Goal: Task Accomplishment & Management: Complete application form

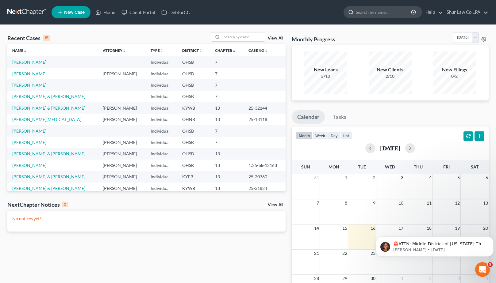
click at [367, 11] on input "search" at bounding box center [384, 11] width 56 height 11
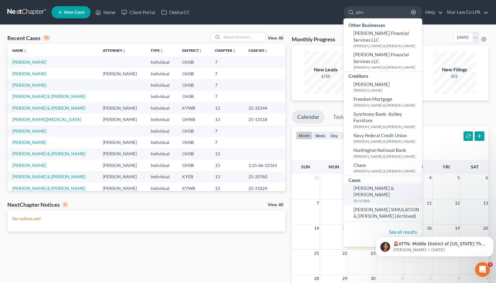
type input "gibs"
click at [371, 184] on link "[PERSON_NAME] & [PERSON_NAME] 25-51384" at bounding box center [382, 194] width 78 height 21
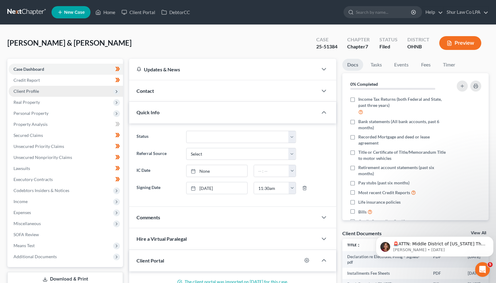
click at [36, 92] on span "Client Profile" at bounding box center [25, 91] width 25 height 5
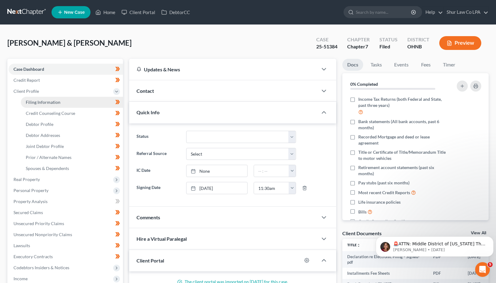
click at [45, 101] on span "Filing Information" at bounding box center [43, 102] width 35 height 5
select select "1"
select select "0"
select select "36"
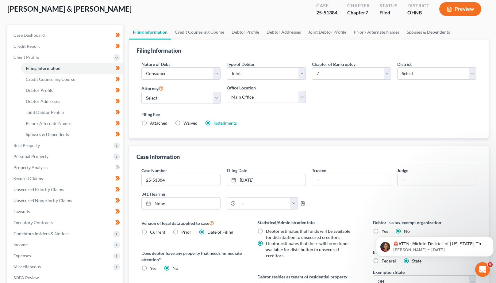
scroll to position [32, 0]
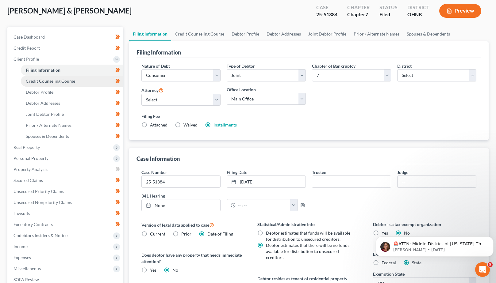
click at [55, 82] on span "Credit Counseling Course" at bounding box center [50, 80] width 49 height 5
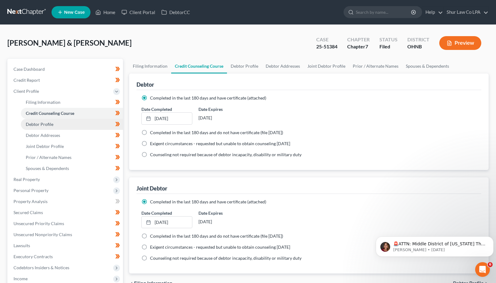
click at [44, 124] on span "Debtor Profile" at bounding box center [40, 124] width 28 height 5
select select "1"
select select "2"
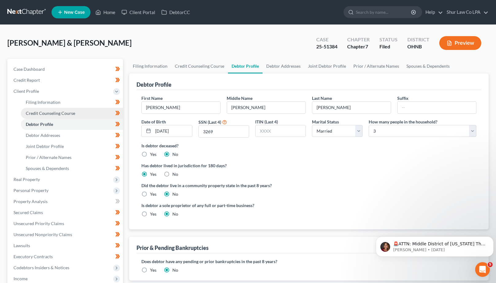
click at [46, 116] on span "Credit Counseling Course" at bounding box center [50, 113] width 49 height 5
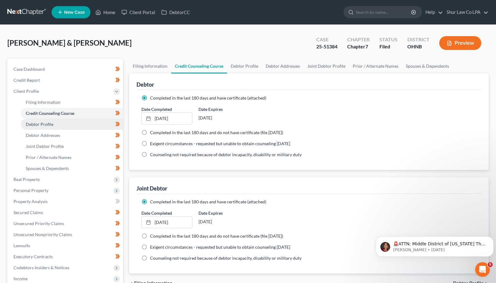
click at [46, 127] on link "Debtor Profile" at bounding box center [72, 124] width 102 height 11
select select "1"
select select "2"
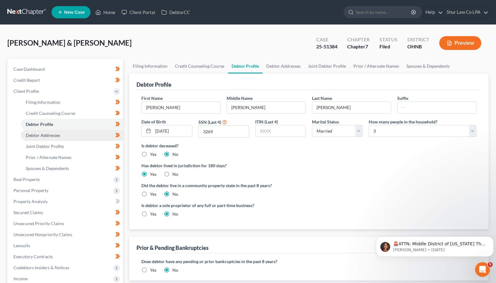
click at [45, 133] on span "Debtor Addresses" at bounding box center [43, 135] width 34 height 5
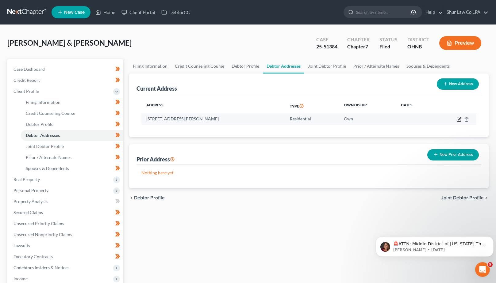
click at [459, 119] on icon "button" at bounding box center [458, 119] width 5 height 5
select select "36"
select select "0"
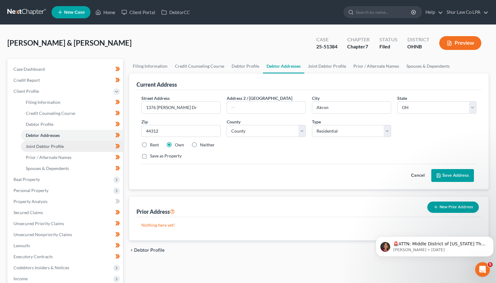
click at [45, 146] on span "Joint Debtor Profile" at bounding box center [45, 146] width 38 height 5
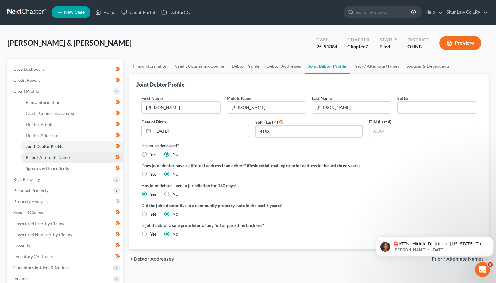
click at [47, 162] on link "Prior / Alternate Names" at bounding box center [72, 157] width 102 height 11
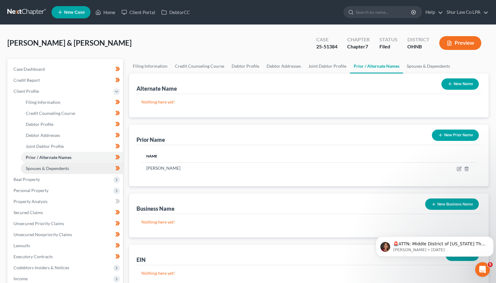
click at [50, 168] on span "Spouses & Dependents" at bounding box center [47, 168] width 43 height 5
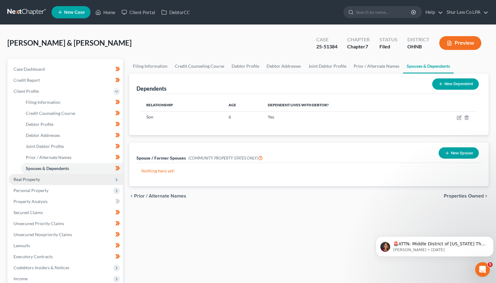
click at [25, 181] on span "Real Property" at bounding box center [26, 179] width 26 height 5
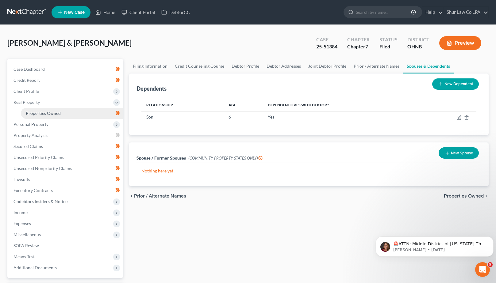
click at [43, 114] on span "Properties Owned" at bounding box center [43, 113] width 35 height 5
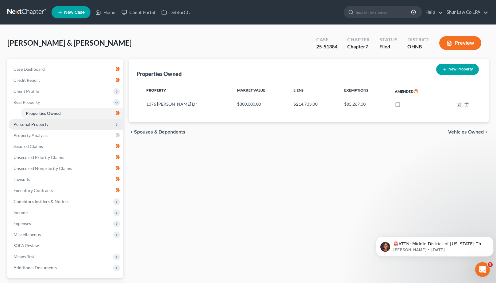
click at [40, 123] on span "Personal Property" at bounding box center [30, 124] width 35 height 5
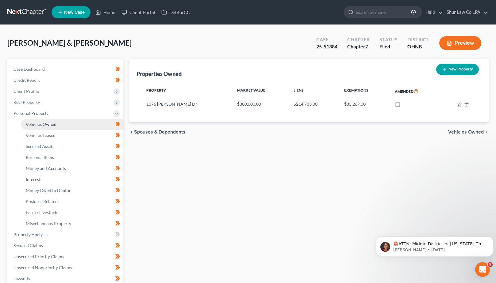
click at [41, 123] on span "Vehicles Owned" at bounding box center [41, 124] width 31 height 5
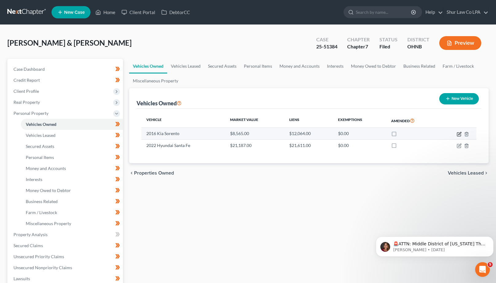
click at [459, 133] on icon "button" at bounding box center [458, 134] width 5 height 5
select select "0"
select select "10"
select select "2"
select select "0"
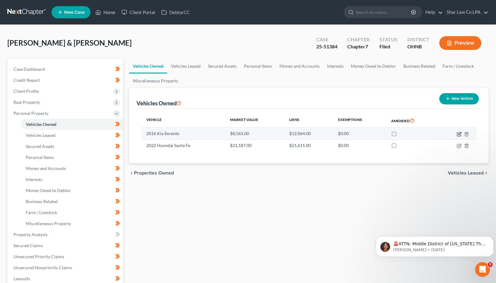
select select "4"
select select "0"
select select "2"
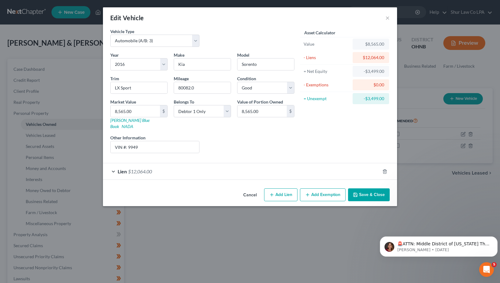
click at [280, 163] on div "Lien $12,064.00" at bounding box center [241, 171] width 277 height 16
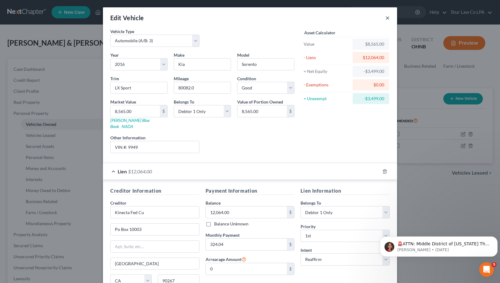
click at [386, 16] on button "×" at bounding box center [388, 17] width 4 height 7
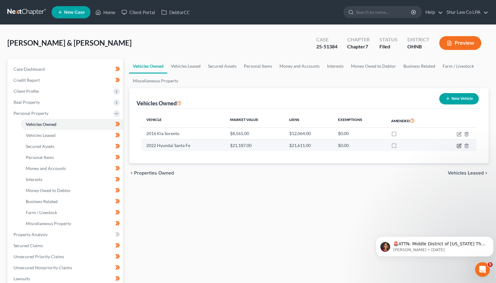
click at [458, 147] on icon "button" at bounding box center [458, 145] width 5 height 5
select select "0"
select select "4"
select select "2"
select select "0"
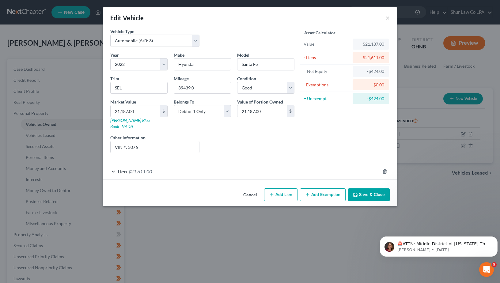
click at [302, 165] on div "Lien $21,611.00" at bounding box center [241, 171] width 277 height 16
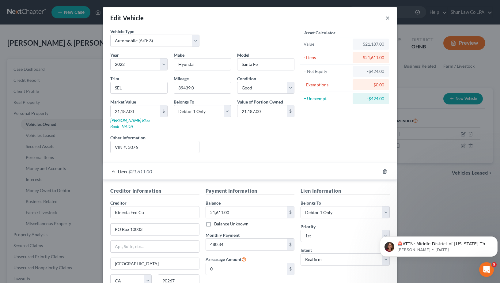
click at [386, 18] on button "×" at bounding box center [388, 17] width 4 height 7
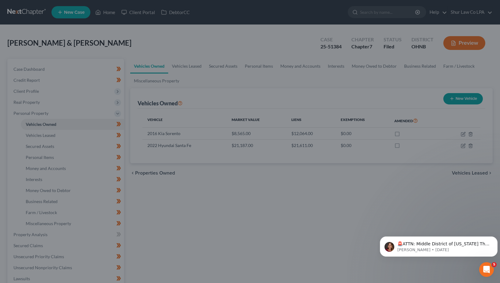
click at [385, 18] on div "Edit Vehicle × Vehicle Type Select Automobile (A/B: 3) Truck (A/B: 3) Trailer (…" at bounding box center [250, 141] width 500 height 283
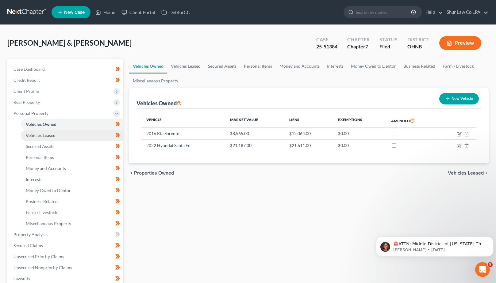
click at [49, 135] on span "Vehicles Leased" at bounding box center [41, 135] width 30 height 5
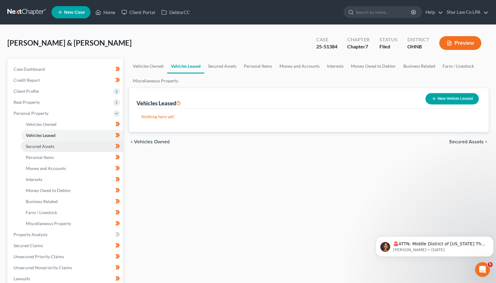
click at [44, 143] on link "Secured Assets" at bounding box center [72, 146] width 102 height 11
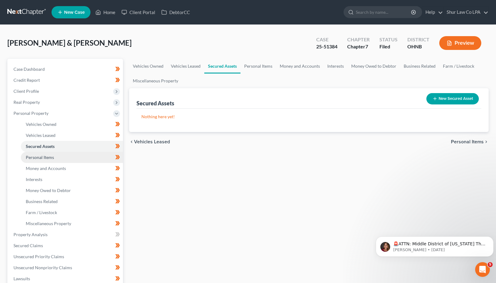
click at [48, 154] on link "Personal Items" at bounding box center [72, 157] width 102 height 11
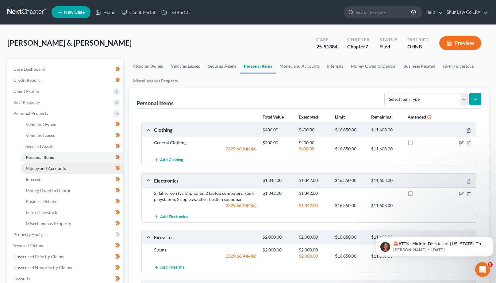
click at [56, 169] on span "Money and Accounts" at bounding box center [46, 168] width 40 height 5
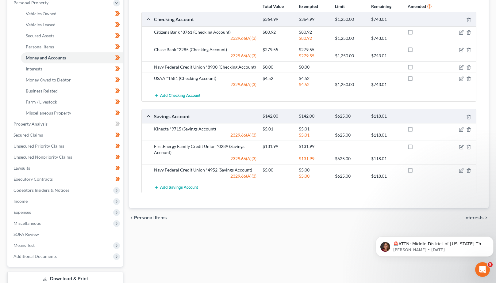
scroll to position [118, 0]
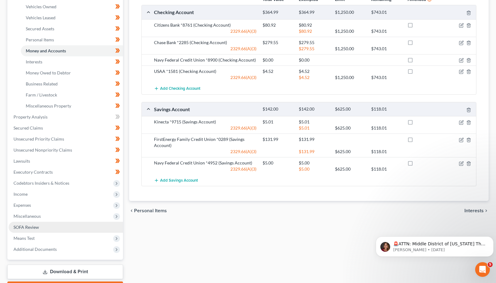
click at [25, 224] on link "SOFA Review" at bounding box center [66, 227] width 114 height 11
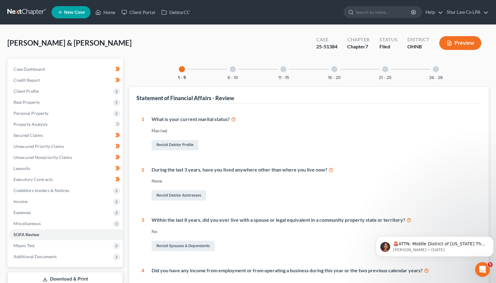
click at [383, 71] on div at bounding box center [385, 69] width 6 height 6
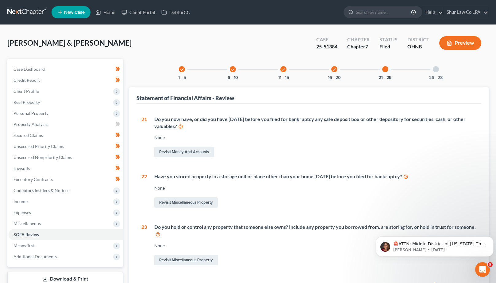
click at [435, 71] on div at bounding box center [435, 69] width 6 height 6
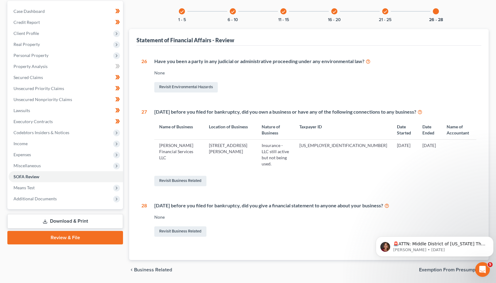
scroll to position [63, 0]
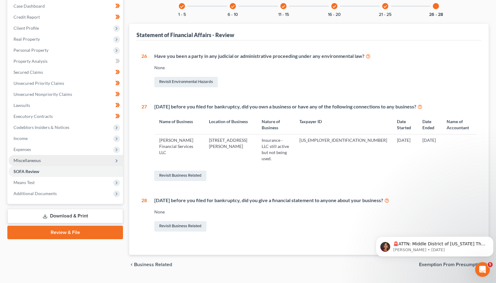
click at [23, 160] on span "Miscellaneous" at bounding box center [26, 160] width 27 height 5
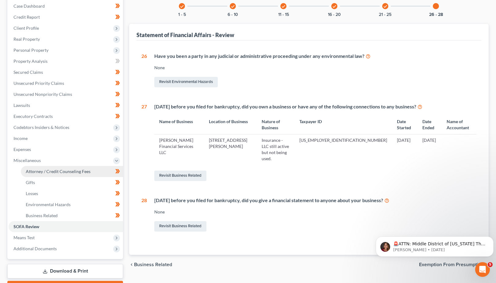
click at [44, 173] on span "Attorney / Credit Counseling Fees" at bounding box center [58, 171] width 65 height 5
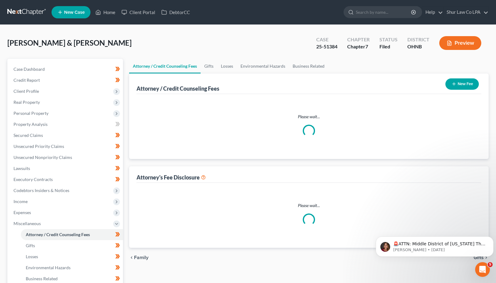
select select "0"
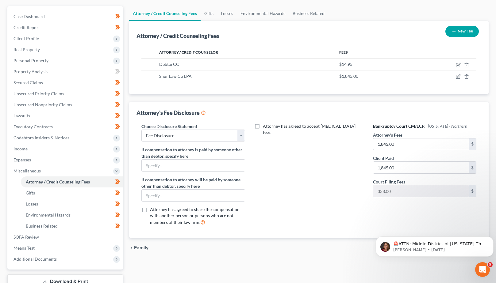
scroll to position [53, 0]
click at [238, 136] on select "Select Fee Disclosure" at bounding box center [192, 135] width 103 height 12
click at [30, 149] on span "Income" at bounding box center [66, 148] width 114 height 11
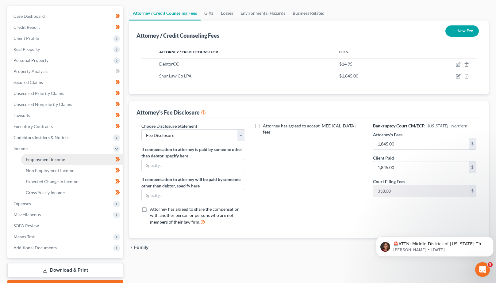
click at [48, 161] on span "Employment Income" at bounding box center [45, 159] width 39 height 5
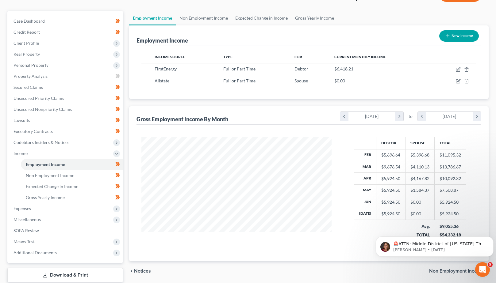
scroll to position [49, 0]
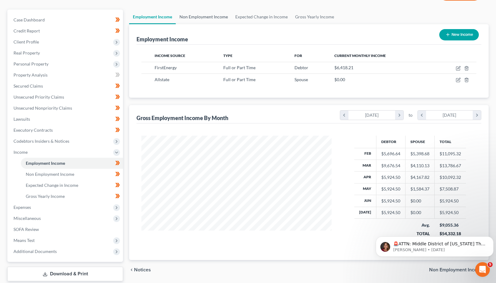
click at [217, 15] on link "Non Employment Income" at bounding box center [204, 17] width 56 height 15
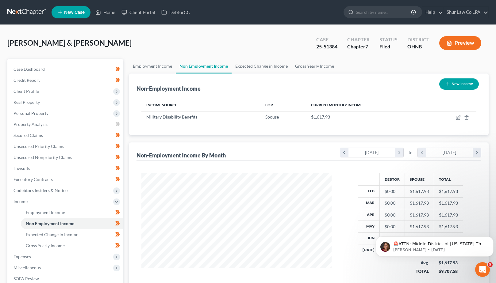
scroll to position [110, 202]
click at [257, 63] on link "Expected Change in Income" at bounding box center [261, 66] width 60 height 15
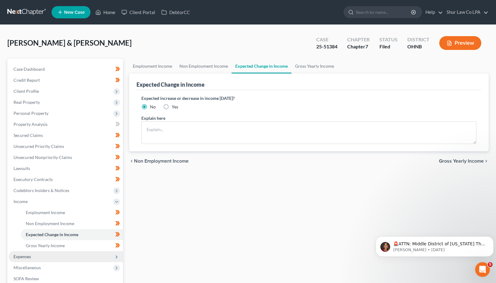
click at [28, 257] on span "Expenses" at bounding box center [21, 256] width 17 height 5
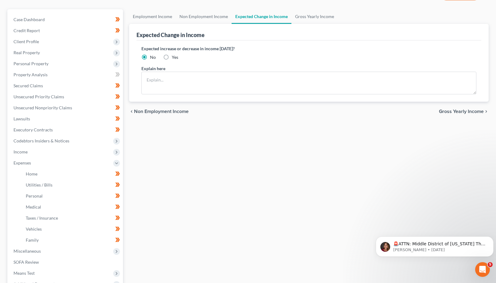
scroll to position [52, 0]
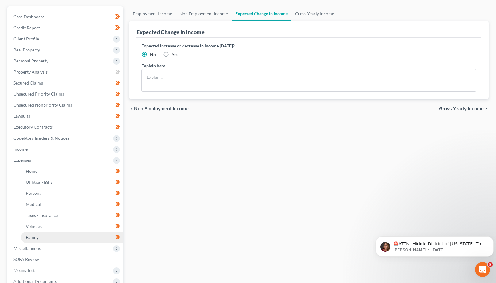
click at [36, 237] on span "Family" at bounding box center [32, 237] width 13 height 5
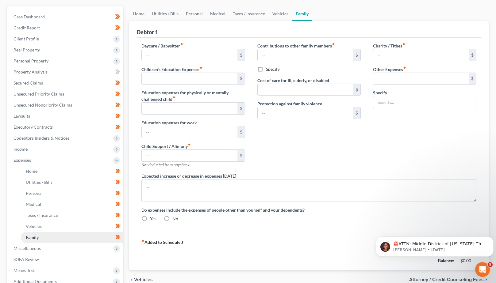
type input "400.00"
type input "0.00"
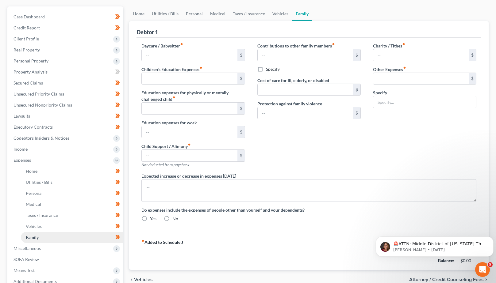
type input "0.00"
radio input "true"
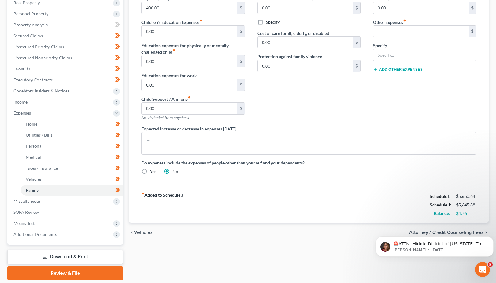
scroll to position [104, 0]
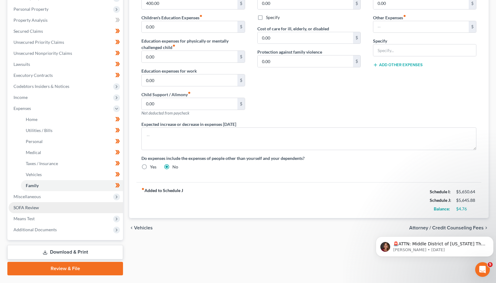
click at [18, 209] on span "SOFA Review" at bounding box center [25, 207] width 25 height 5
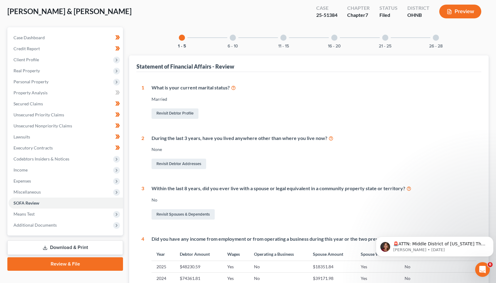
scroll to position [30, 0]
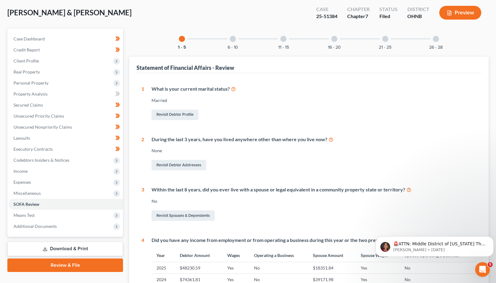
click at [233, 40] on div at bounding box center [233, 39] width 6 height 6
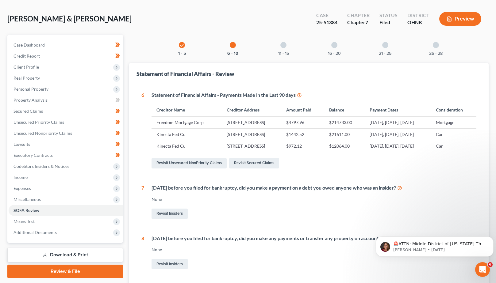
scroll to position [21, 0]
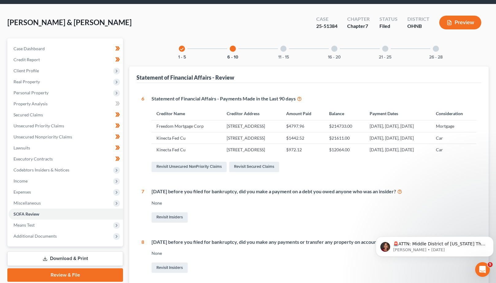
click at [283, 48] on div at bounding box center [283, 49] width 6 height 6
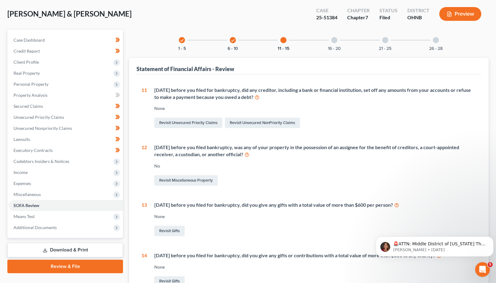
scroll to position [16, 0]
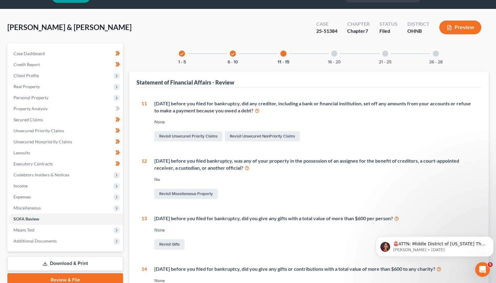
click at [337, 54] on div at bounding box center [334, 54] width 6 height 6
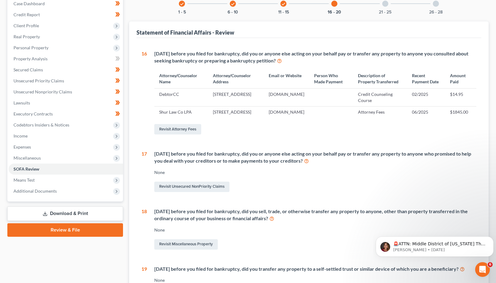
scroll to position [37, 0]
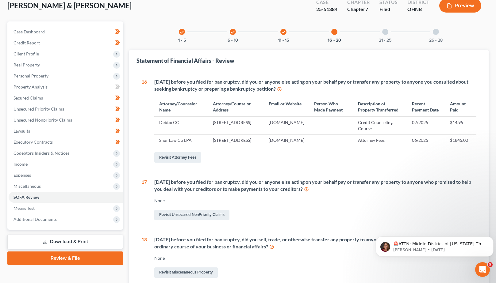
click at [382, 30] on div at bounding box center [385, 32] width 6 height 6
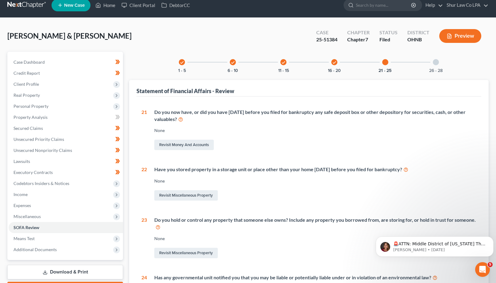
scroll to position [4, 0]
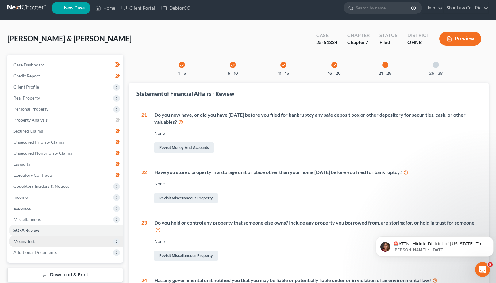
click at [32, 243] on span "Means Test" at bounding box center [23, 241] width 21 height 5
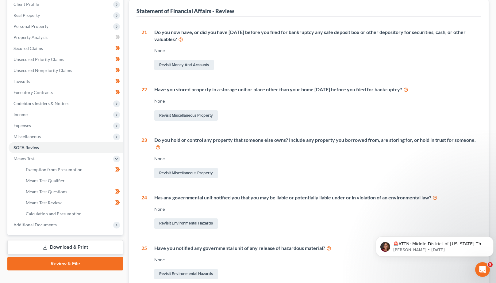
scroll to position [88, 0]
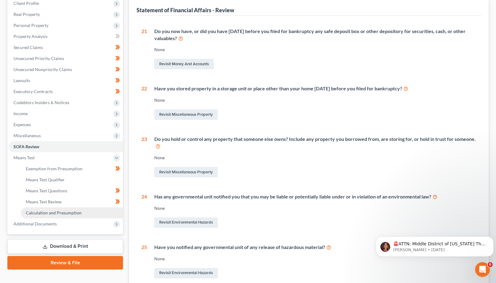
click at [51, 213] on span "Calculation and Presumption" at bounding box center [54, 212] width 56 height 5
